Goal: Task Accomplishment & Management: Use online tool/utility

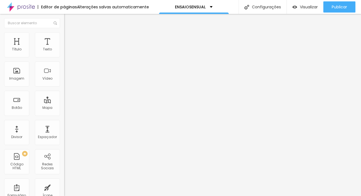
drag, startPoint x: 31, startPoint y: 63, endPoint x: -4, endPoint y: 60, distance: 35.3
click at [0, 60] on html "Editor de páginas Alterações salvas automaticamente ENSAIOSENSUAL Configurações…" at bounding box center [180, 98] width 361 height 196
paste input "AGENDAR ENSAIO"
type input "AGENDAR ENSAIO"
click at [68, 20] on img "button" at bounding box center [70, 20] width 4 height 4
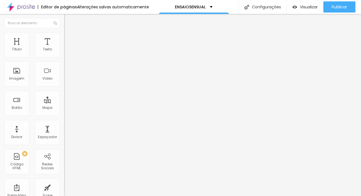
drag, startPoint x: 55, startPoint y: 86, endPoint x: -5, endPoint y: 83, distance: 59.8
click at [0, 83] on html "Editor de páginas Alterações salvas automaticamente ENSAIOSENSUAL Configurações…" at bounding box center [180, 98] width 361 height 196
paste input "AGENDAR ENSAIO"
type input "AGENDAR ENSAIO"
click at [64, 48] on span "Trocar imagem" at bounding box center [79, 45] width 30 height 5
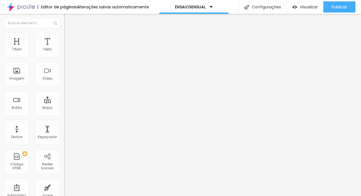
scroll to position [1353, 0]
click at [64, 48] on span "Trocar imagem" at bounding box center [79, 45] width 30 height 5
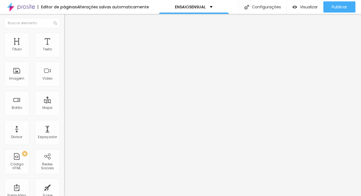
click at [64, 48] on span "Trocar imagem" at bounding box center [79, 45] width 30 height 5
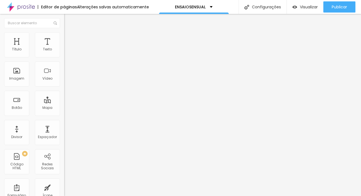
scroll to position [0, 0]
click at [68, 22] on div "Editar Botão" at bounding box center [84, 20] width 32 height 4
drag, startPoint x: 53, startPoint y: 83, endPoint x: -13, endPoint y: 77, distance: 66.4
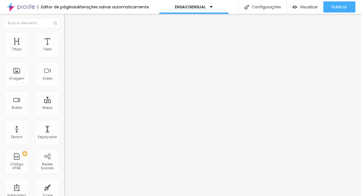
click at [0, 77] on html "Editor de páginas Alterações salvas automaticamente ENSAIOSENSUAL Configurações…" at bounding box center [180, 98] width 361 height 196
paste input "Mais do que fotos, uma experiência de empoderamento e autoconhecimento."
type input "AGENDAR ENSAIO"
click at [64, 57] on input "text" at bounding box center [97, 54] width 67 height 6
type input "(31)99286-9897"
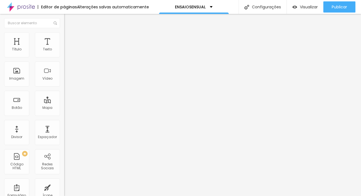
click at [64, 176] on div "Editar Botão do WhatsApp Conteúdo Estilo Avançado Número do WhatsApp * (31)9928…" at bounding box center [96, 105] width 64 height 183
click at [64, 57] on input "text" at bounding box center [97, 54] width 67 height 6
type input "(31)99286-9897"
click at [64, 40] on img at bounding box center [66, 39] width 5 height 5
type input "15"
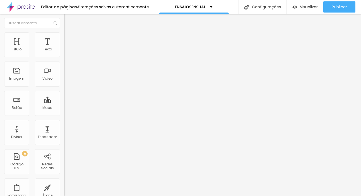
type input "15"
type input "16"
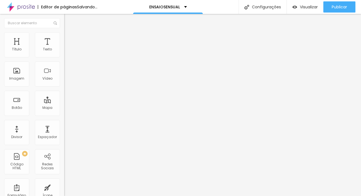
type input "17"
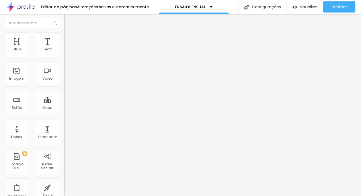
type input "18"
drag, startPoint x: 24, startPoint y: 89, endPoint x: 76, endPoint y: 95, distance: 52.7
type input "18"
click at [76, 95] on div "Título Texto Imagem Vídeo Botão Mapa Divisor Espaçador PREMIUM Código HTML Rede…" at bounding box center [180, 105] width 361 height 183
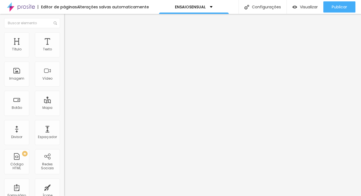
click at [64, 183] on span "Verde claro" at bounding box center [74, 185] width 20 height 5
click at [64, 192] on span "Verde escuro" at bounding box center [75, 194] width 22 height 5
click at [64, 187] on div "Verde claro" at bounding box center [96, 188] width 64 height 3
click at [64, 147] on div "Editar Botão do WhatsApp Conteúdo Estilo Avançado Visual 18 Tamanho do texto Co…" at bounding box center [96, 105] width 64 height 183
click at [69, 39] on span "Estilo" at bounding box center [73, 36] width 9 height 5
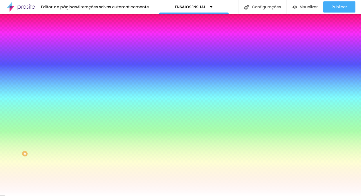
click at [69, 33] on span "Conteúdo" at bounding box center [77, 30] width 17 height 5
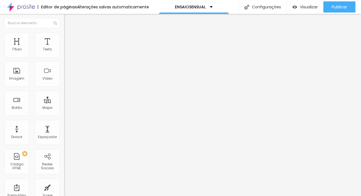
click at [64, 48] on span "Trocar imagem" at bounding box center [79, 45] width 30 height 5
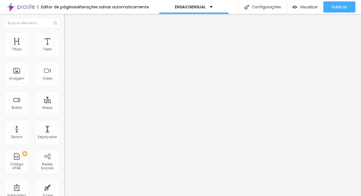
scroll to position [1248, 0]
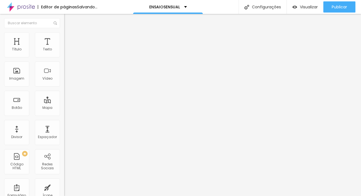
click at [64, 47] on div "Adicionar imagem" at bounding box center [96, 46] width 64 height 4
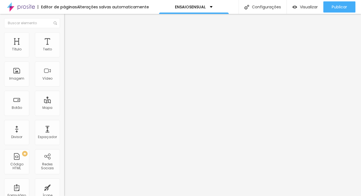
click at [64, 48] on span "Adicionar imagem" at bounding box center [82, 45] width 36 height 5
click at [64, 48] on span "Trocar imagem" at bounding box center [79, 45] width 30 height 5
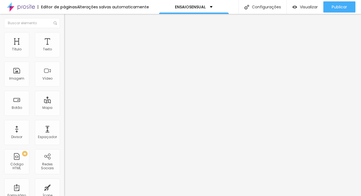
scroll to position [1158, 0]
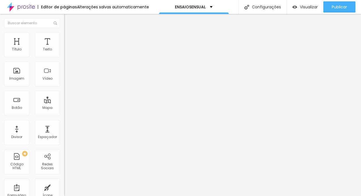
click at [68, 21] on img "button" at bounding box center [70, 20] width 4 height 4
click at [64, 48] on span "Adicionar imagem" at bounding box center [82, 45] width 36 height 5
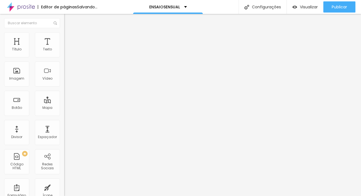
click at [64, 48] on span "Adicionar imagem" at bounding box center [82, 45] width 36 height 5
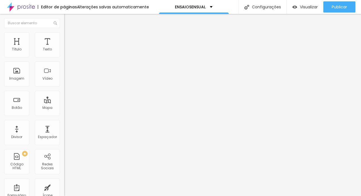
scroll to position [1217, 0]
click at [64, 48] on span "Adicionar imagem" at bounding box center [82, 45] width 36 height 5
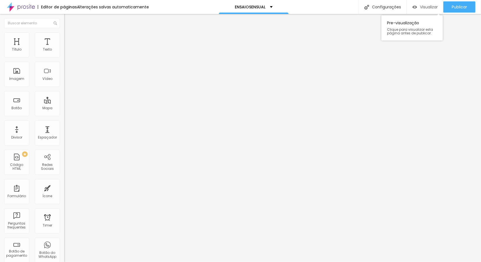
click at [361, 11] on div "Visualizar" at bounding box center [425, 6] width 25 height 11
click at [64, 52] on input "<iframe width="357" height="634" src="https://www.youtube.com/embed/1FbKN1VP5hk…" at bounding box center [97, 50] width 67 height 6
drag, startPoint x: 24, startPoint y: 65, endPoint x: 0, endPoint y: 65, distance: 23.4
click at [64, 65] on div "URL do vídeo <iframe width="357" height="634" src="https://www.youtube.com/embe…" at bounding box center [96, 76] width 64 height 65
click at [64, 52] on input "<iframe width="357" height="634" src="https://www.youtube.com/embed/1FbKN1VP5hk…" at bounding box center [97, 50] width 67 height 6
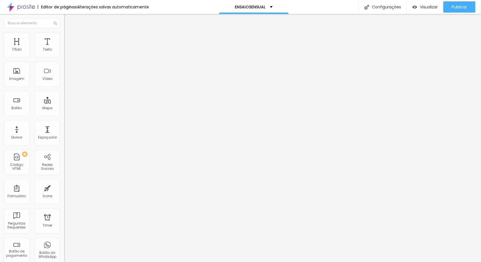
paste input "560" height="315" src="https://www.youtube.com/embed/OeyBlkg7TwQ?si=Xkk5wEnN2FX…"
type input "<iframe width="560" height="315" src="https://www.youtube.com/embed/OeyBlkg7TwQ…"
click at [64, 153] on div "Editar Vídeo Conteúdo Estilo Avançado URL do vídeo <iframe width="560" height="…" at bounding box center [96, 138] width 64 height 248
click at [68, 22] on img "button" at bounding box center [70, 20] width 4 height 4
click at [64, 57] on input "text" at bounding box center [97, 54] width 67 height 6
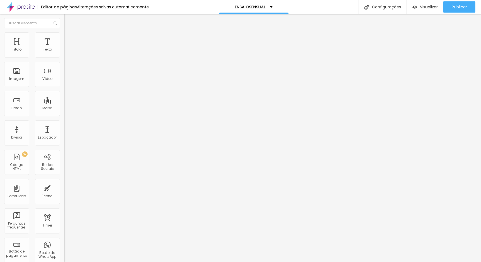
type input "(31)99286-9897"
drag, startPoint x: 53, startPoint y: 80, endPoint x: -20, endPoint y: 76, distance: 72.4
click at [0, 76] on html "Editor de páginas Alterações salvas automaticamente ENSAIOSENSUAL Configurações…" at bounding box center [240, 131] width 481 height 262
drag, startPoint x: 54, startPoint y: 81, endPoint x: -16, endPoint y: 78, distance: 69.3
click at [0, 78] on html "Editor de páginas Alterações salvas automaticamente ENSAIOSENSUAL Configurações…" at bounding box center [240, 131] width 481 height 262
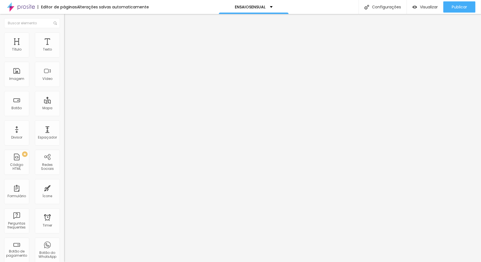
type input "AGENDE SEU ENSAIO"
click at [64, 41] on li "Estilo" at bounding box center [96, 40] width 64 height 6
type input "15"
type input "17"
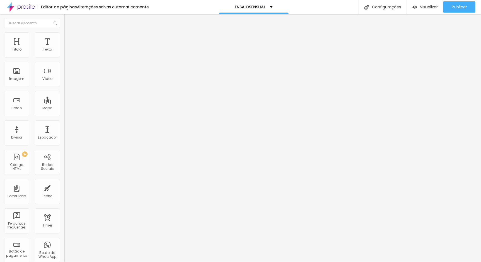
type input "17"
drag, startPoint x: 23, startPoint y: 88, endPoint x: 43, endPoint y: 89, distance: 19.6
type input "17"
click at [64, 166] on input "range" at bounding box center [82, 168] width 36 height 4
click at [69, 50] on icon "button" at bounding box center [69, 49] width 1 height 1
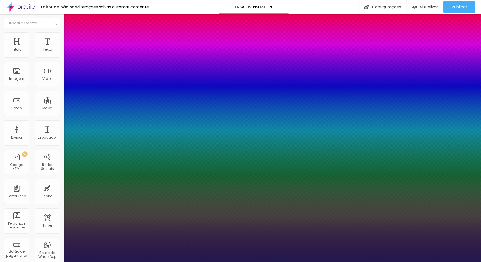
type input "19"
type input "1"
type input "30"
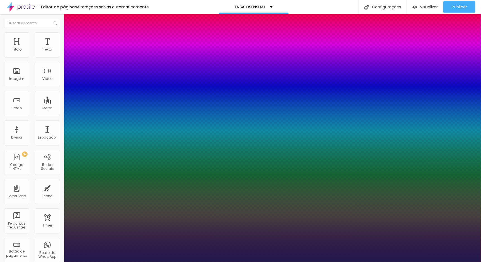
type input "1"
type input "32"
type input "1"
type input "47"
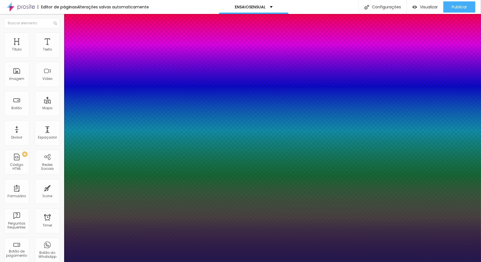
type input "47"
type input "1"
type input "50"
type input "1"
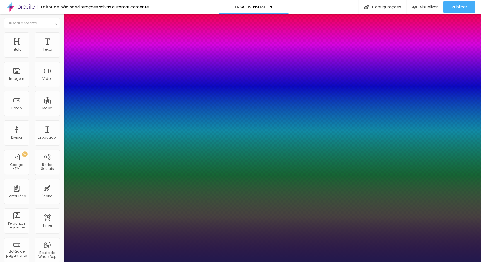
type input "49"
type input "1"
type input "47"
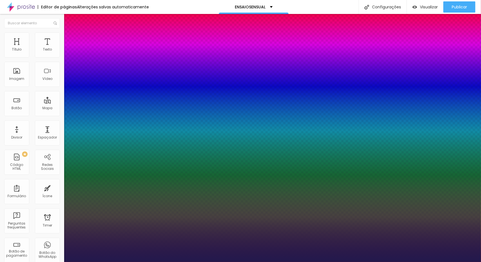
type input "1"
type input "46"
type input "1"
type input "44"
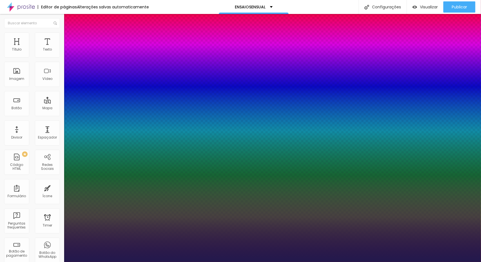
type input "44"
type input "1"
type input "43"
type input "1"
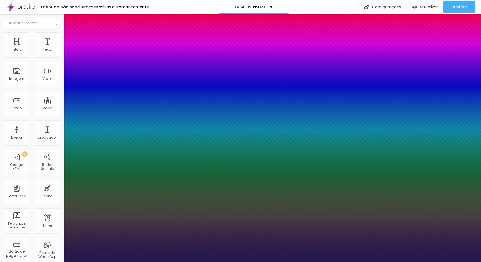
type input "42"
type input "1"
type input "41"
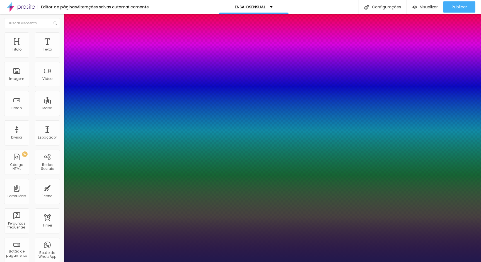
type input "1"
type input "40"
type input "1"
type input "39"
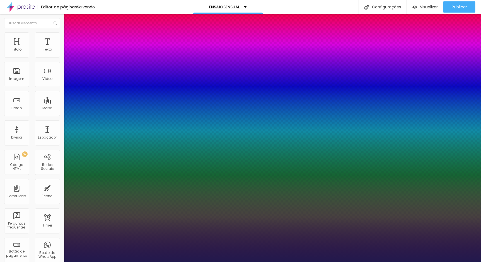
type input "39"
type input "1"
drag, startPoint x: 76, startPoint y: 95, endPoint x: 85, endPoint y: 97, distance: 8.8
type input "39"
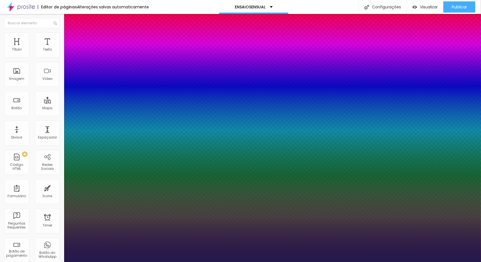
type input "1"
type input "1.2"
type input "1"
type input "1.1"
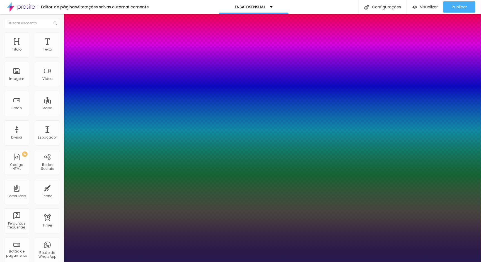
type input "1.1"
type input "1"
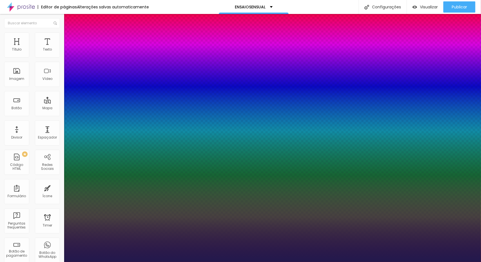
type input "1.1"
type input "1"
type input "1.2"
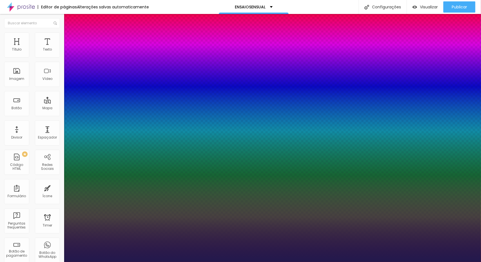
type input "1"
type input "1.3"
drag, startPoint x: 90, startPoint y: 135, endPoint x: 94, endPoint y: 134, distance: 4.2
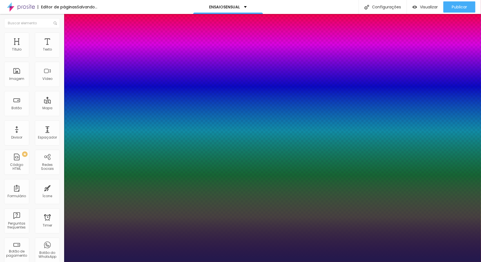
type input "1"
click at [220, 196] on div at bounding box center [240, 262] width 481 height 0
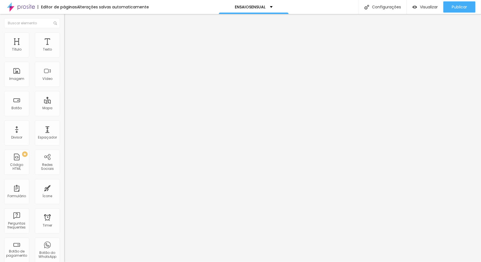
click at [64, 83] on button "button" at bounding box center [68, 80] width 8 height 6
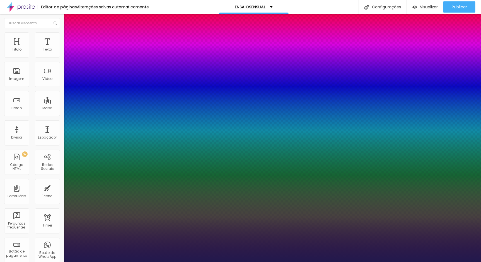
type input "1"
click at [201, 196] on div at bounding box center [240, 262] width 481 height 0
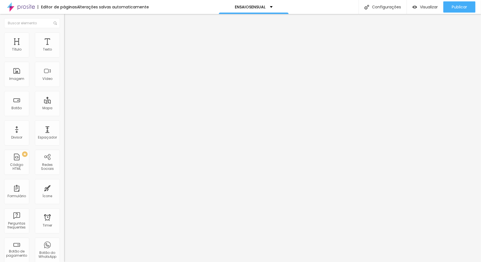
click at [64, 83] on button "button" at bounding box center [68, 80] width 8 height 6
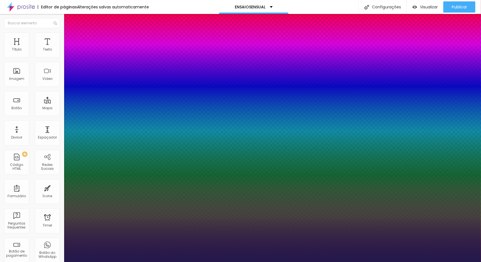
type input "1"
click at [250, 196] on div at bounding box center [240, 262] width 481 height 0
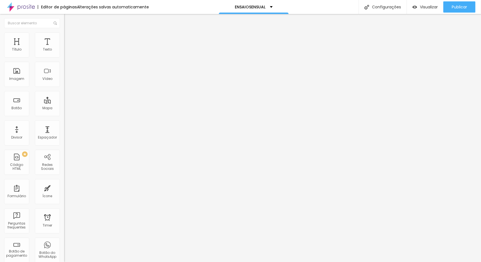
click at [64, 36] on li "Avançado" at bounding box center [96, 35] width 64 height 6
click at [69, 33] on span "Estilo" at bounding box center [73, 30] width 9 height 5
click at [64, 36] on li "Avançado" at bounding box center [96, 35] width 64 height 6
click at [64, 32] on li "Estilo" at bounding box center [96, 30] width 64 height 6
click at [64, 34] on li "Avançado" at bounding box center [96, 35] width 64 height 6
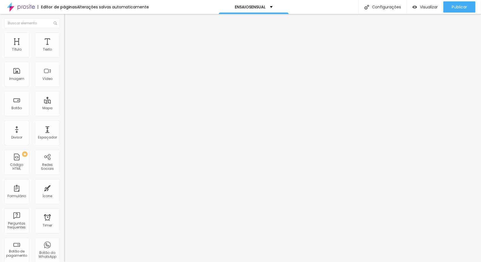
click at [64, 32] on img at bounding box center [66, 29] width 5 height 5
click at [64, 48] on span "Trocar imagem" at bounding box center [79, 45] width 30 height 5
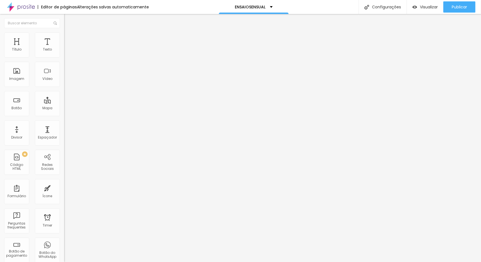
click at [64, 102] on div "Proporção 1:1 Quadrado Cinema 16:9 Padrão 4:3 Quadrado 1:1 Original" at bounding box center [96, 91] width 64 height 22
click at [64, 87] on span "1:1 Quadrado" at bounding box center [75, 85] width 22 height 5
click at [64, 93] on div "Padrão 4:3" at bounding box center [96, 91] width 64 height 3
click at [64, 80] on div "Alinhamento" at bounding box center [96, 71] width 64 height 17
click at [64, 102] on div "Cinema 16:9 Padrão 4:3 Quadrado 1:1 Original" at bounding box center [96, 94] width 64 height 15
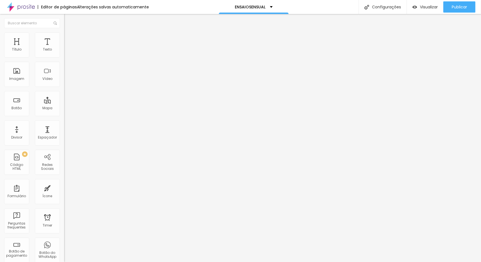
click at [64, 87] on span "4:3 Padrão" at bounding box center [73, 85] width 18 height 5
click at [64, 102] on div "Original" at bounding box center [96, 100] width 64 height 3
click at [64, 48] on span "Trocar imagem" at bounding box center [79, 45] width 30 height 5
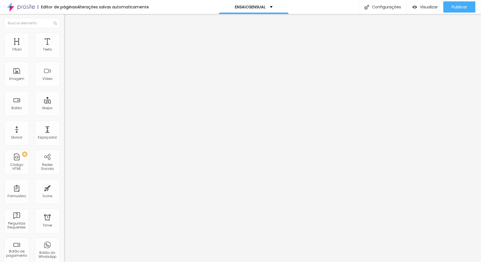
click at [64, 87] on span "1:1 Quadrado" at bounding box center [75, 85] width 22 height 5
click at [64, 102] on div "Original" at bounding box center [96, 100] width 64 height 3
click at [64, 47] on div "Trocar imagem" at bounding box center [96, 46] width 64 height 4
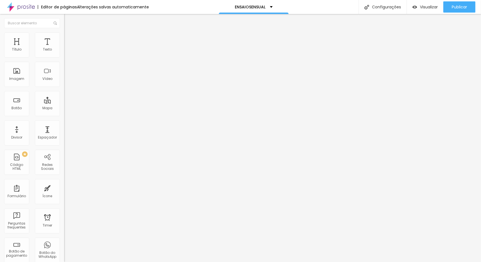
click at [64, 48] on span "Trocar imagem" at bounding box center [79, 45] width 30 height 5
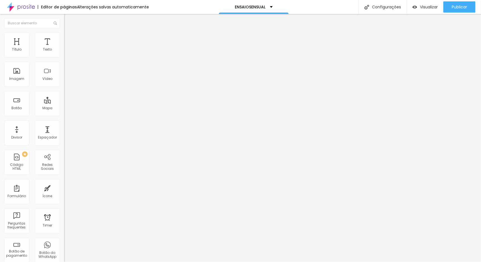
click at [64, 48] on span "Trocar imagem" at bounding box center [79, 45] width 30 height 5
click at [68, 21] on img "button" at bounding box center [70, 20] width 4 height 4
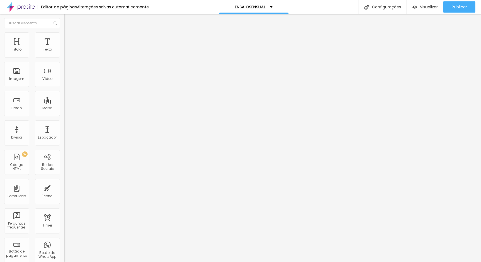
click at [64, 57] on input "text" at bounding box center [97, 54] width 67 height 6
type input "(31)99286-9897"
drag, startPoint x: 51, startPoint y: 80, endPoint x: 0, endPoint y: 81, distance: 50.5
click at [64, 81] on div "Número do WhatsApp * (31)99286-9897 + 55 Texto do botão Conversar no WhatsApp M…" at bounding box center [96, 141] width 64 height 186
drag, startPoint x: 57, startPoint y: 83, endPoint x: -24, endPoint y: 78, distance: 81.3
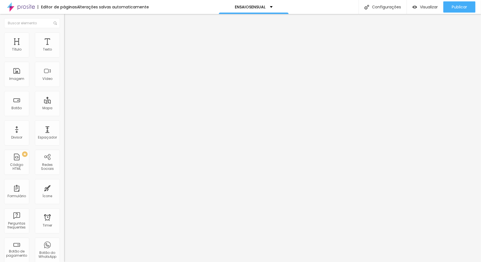
click at [0, 78] on html "Editor de páginas Alterações salvas automaticamente ENSAIOSENSUAL Configurações…" at bounding box center [240, 131] width 481 height 262
type input "AGENDAR MEU ENSAIO"
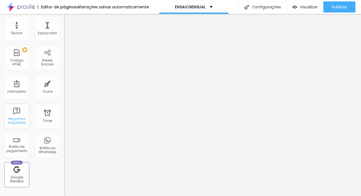
scroll to position [0, 0]
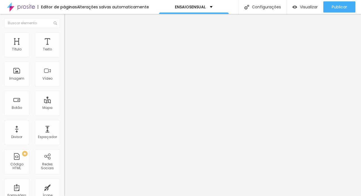
click at [64, 59] on div "Quantidade : 2 Editar perguntas" at bounding box center [96, 54] width 64 height 7
click at [64, 59] on span "Editar perguntas" at bounding box center [80, 56] width 32 height 5
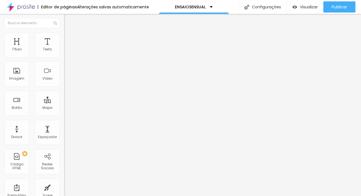
drag, startPoint x: 165, startPoint y: 83, endPoint x: 98, endPoint y: 78, distance: 67.2
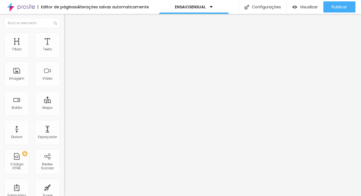
drag, startPoint x: 145, startPoint y: 82, endPoint x: 106, endPoint y: 83, distance: 38.5
drag, startPoint x: 151, startPoint y: 133, endPoint x: 108, endPoint y: 132, distance: 43.0
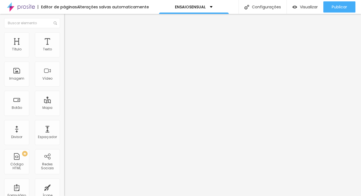
click at [64, 59] on span "Editar perguntas" at bounding box center [80, 56] width 32 height 5
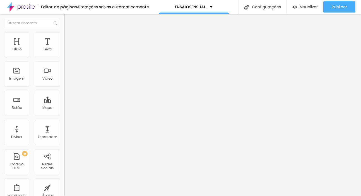
drag, startPoint x: 167, startPoint y: 134, endPoint x: 267, endPoint y: 135, distance: 99.9
drag, startPoint x: 165, startPoint y: 82, endPoint x: 99, endPoint y: 83, distance: 65.9
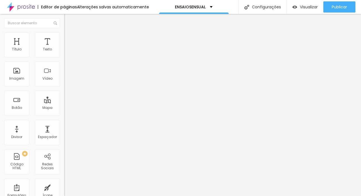
drag, startPoint x: 146, startPoint y: 141, endPoint x: 115, endPoint y: 130, distance: 32.9
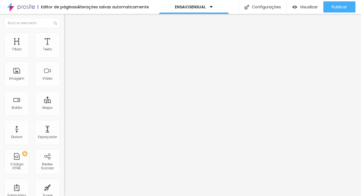
copy p "lingeries"
click at [64, 59] on span "Editar perguntas" at bounding box center [80, 56] width 32 height 5
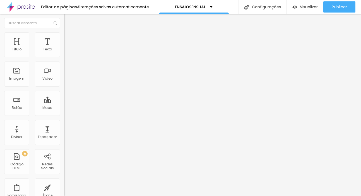
scroll to position [11, 0]
drag, startPoint x: 304, startPoint y: 96, endPoint x: 110, endPoint y: 76, distance: 194.7
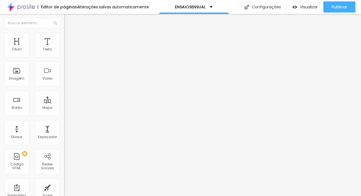
scroll to position [3, 0]
drag, startPoint x: 190, startPoint y: 136, endPoint x: 95, endPoint y: 131, distance: 95.6
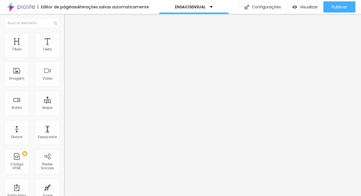
drag, startPoint x: 124, startPoint y: 81, endPoint x: 110, endPoint y: 82, distance: 14.0
drag, startPoint x: 185, startPoint y: 83, endPoint x: 200, endPoint y: 78, distance: 15.9
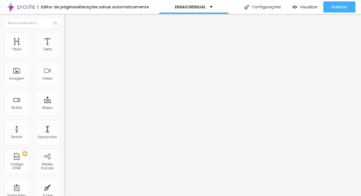
drag, startPoint x: 273, startPoint y: 146, endPoint x: 229, endPoint y: 147, distance: 43.8
drag, startPoint x: 167, startPoint y: 84, endPoint x: 101, endPoint y: 83, distance: 65.3
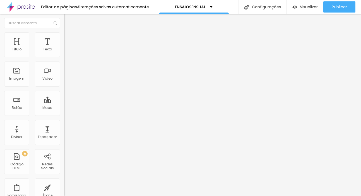
drag, startPoint x: 170, startPoint y: 131, endPoint x: 99, endPoint y: 132, distance: 71.2
drag, startPoint x: 143, startPoint y: 133, endPoint x: 96, endPoint y: 132, distance: 46.6
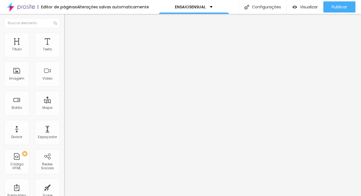
click at [64, 59] on span "Editar perguntas" at bounding box center [80, 56] width 32 height 5
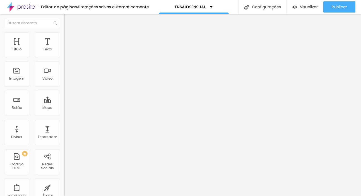
drag, startPoint x: 198, startPoint y: 83, endPoint x: 103, endPoint y: 79, distance: 95.3
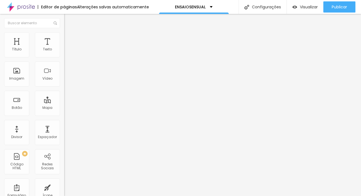
click at [64, 53] on button "button" at bounding box center [68, 51] width 8 height 6
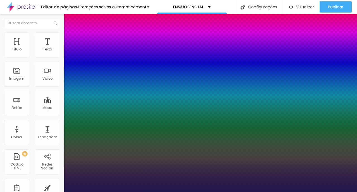
type input "1"
type input "38"
type input "1"
type input "37"
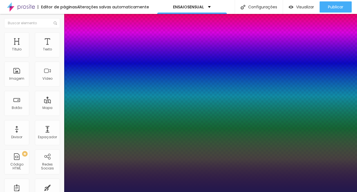
type input "37"
type input "1"
type input "36"
type input "1"
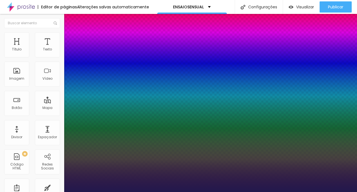
type input "35"
type input "1"
type input "34"
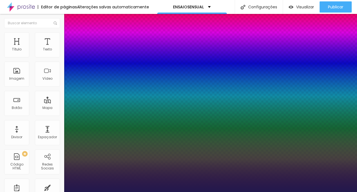
type input "1"
type input "33"
type input "1"
type input "32"
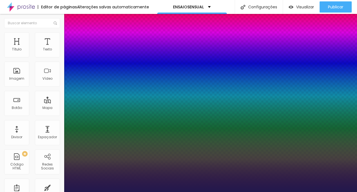
type input "32"
type input "1"
type input "31"
type input "1"
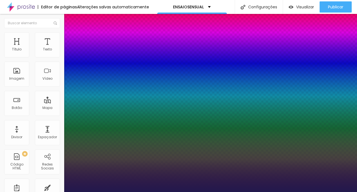
drag, startPoint x: 85, startPoint y: 93, endPoint x: 82, endPoint y: 93, distance: 3.3
type input "31"
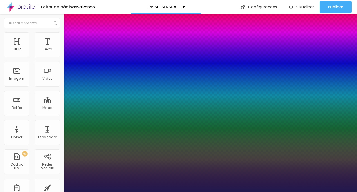
click at [239, 192] on div at bounding box center [178, 192] width 357 height 0
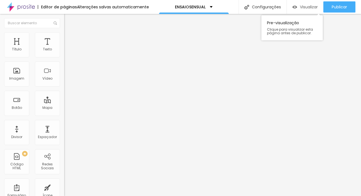
click at [316, 11] on div "Visualizar" at bounding box center [304, 6] width 25 height 11
click at [64, 97] on div "Editar Texto Estilo Avançado Tipografia Voltar ao padrão Sombra DESATIVADO Volt…" at bounding box center [96, 105] width 64 height 183
